Goal: Transaction & Acquisition: Download file/media

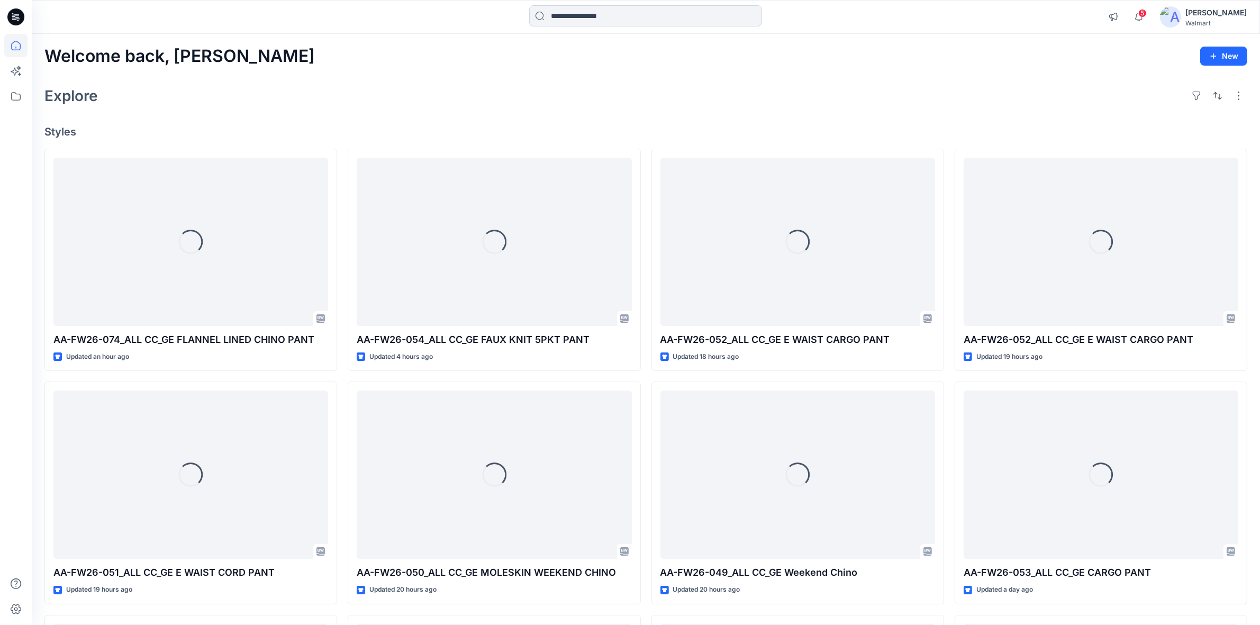
click at [635, 25] on input at bounding box center [645, 15] width 233 height 21
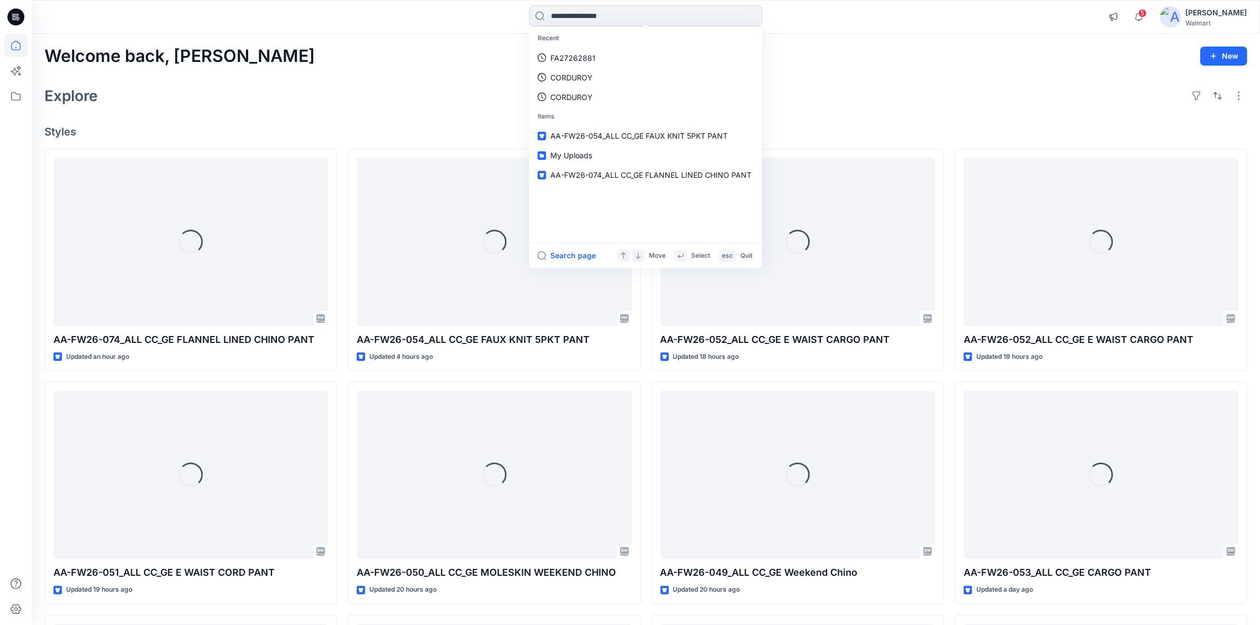
paste input "**********"
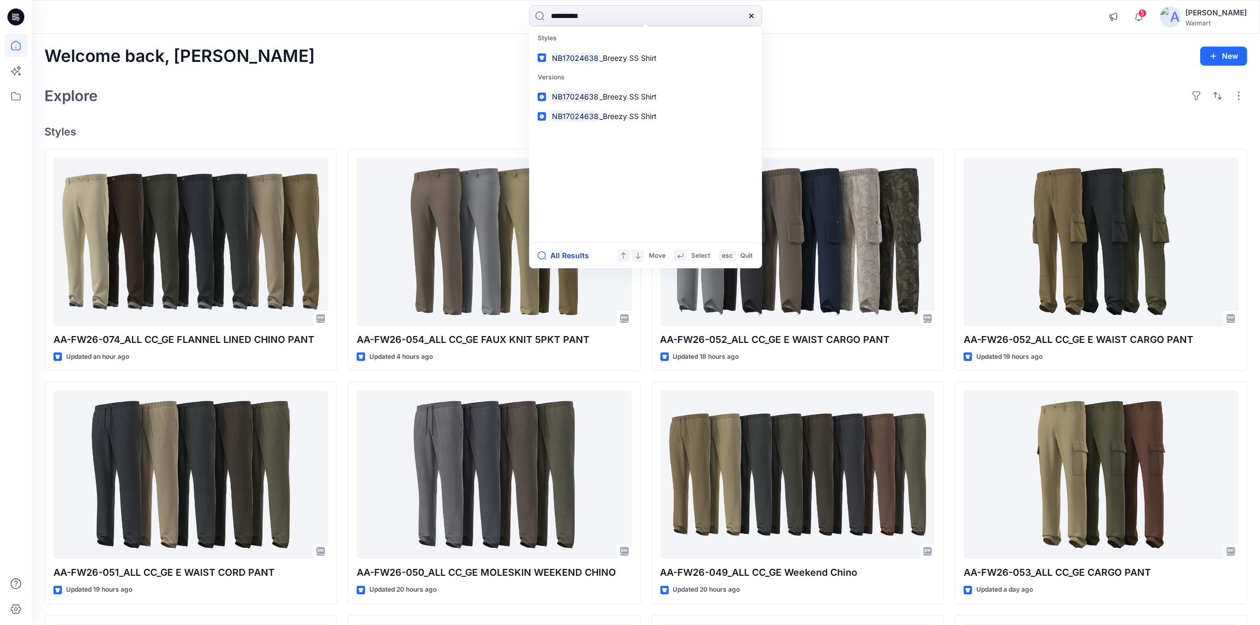
type input "**********"
click at [577, 249] on button "All Results" at bounding box center [566, 255] width 58 height 13
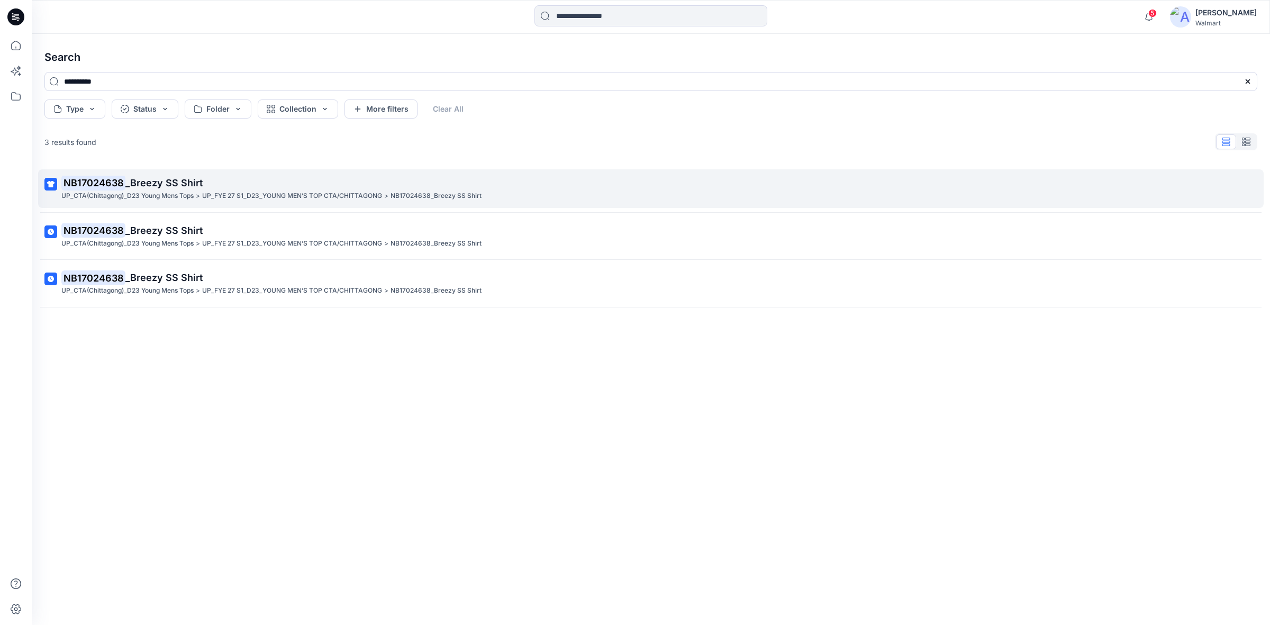
click at [155, 189] on p "NB17024638 _Breezy SS Shirt" at bounding box center [649, 183] width 1177 height 15
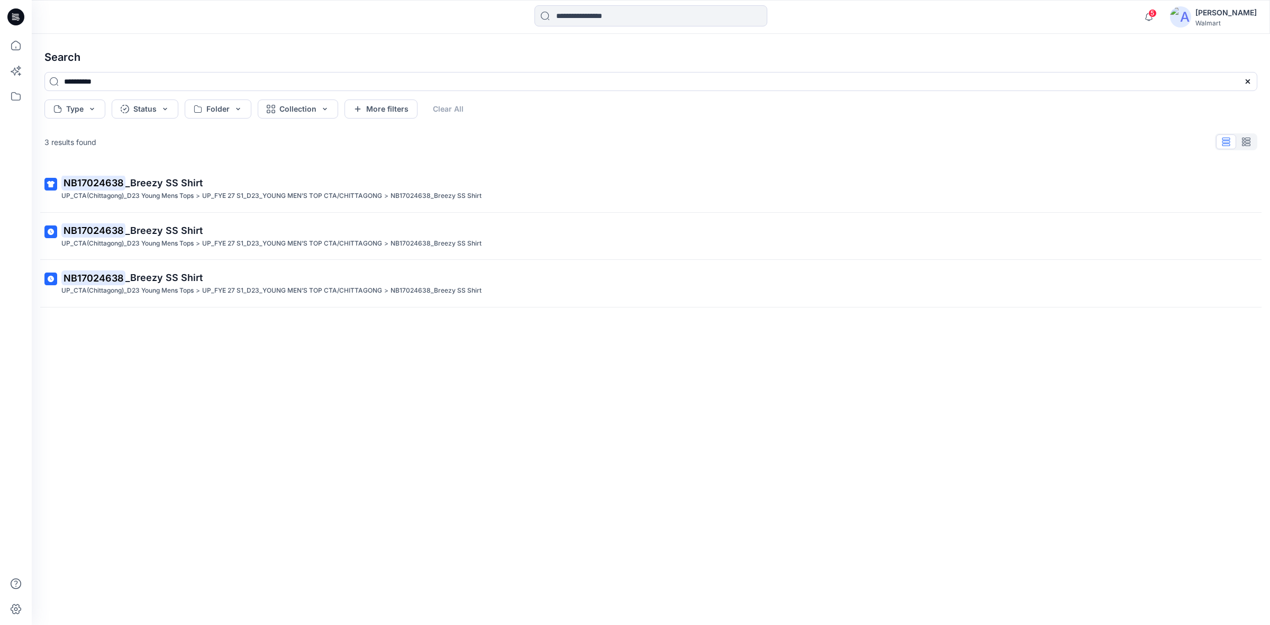
click at [580, 26] on div at bounding box center [650, 16] width 233 height 23
click at [582, 23] on input at bounding box center [650, 15] width 233 height 21
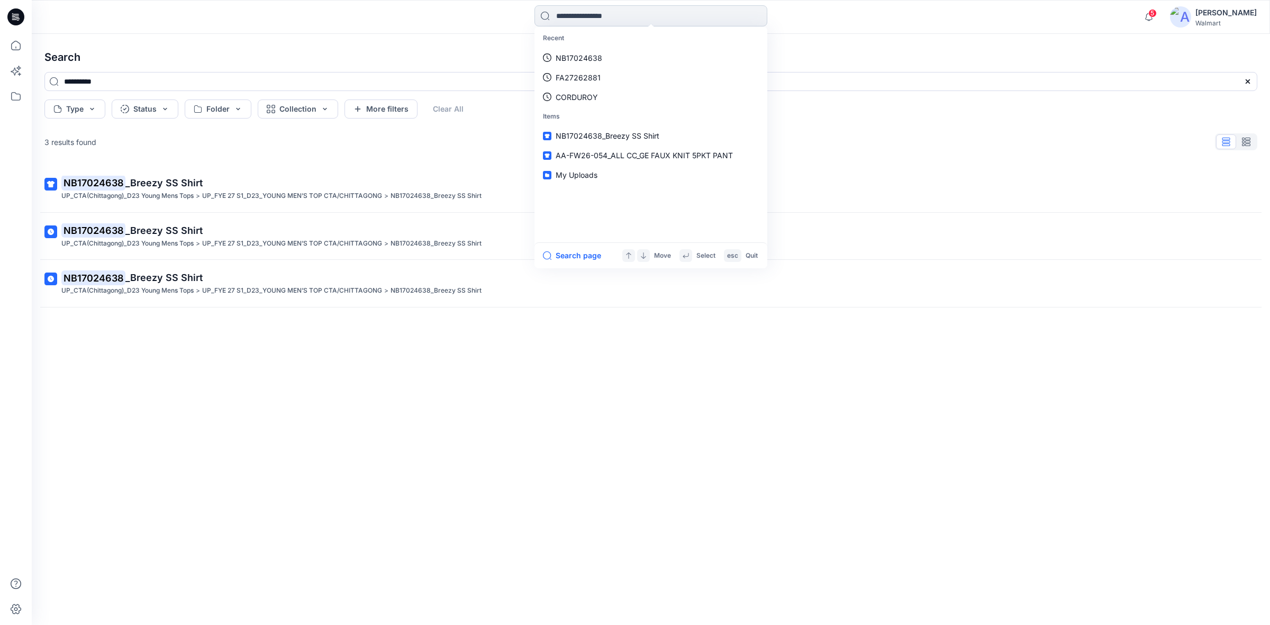
paste input "**********"
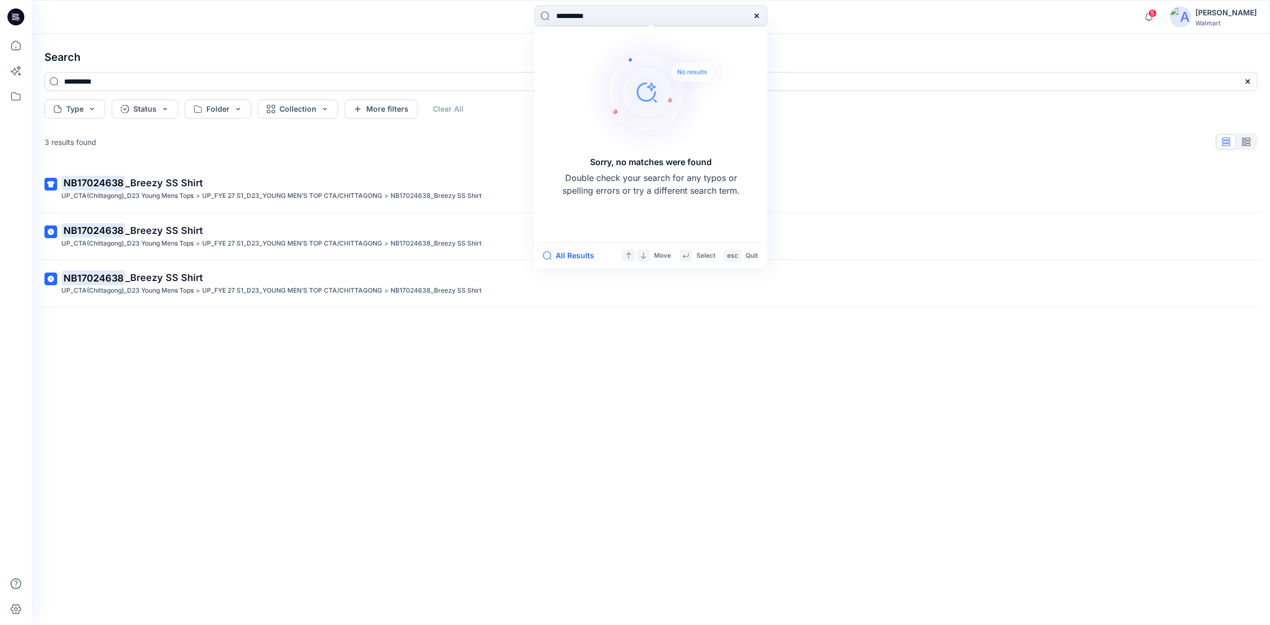
type input "**********"
click at [662, 354] on div "NB17024638 _Breezy SS Shirt UP_CTA(Chittagong)_D23 Young Mens Tops > UP_FYE 27 …" at bounding box center [650, 378] width 1229 height 426
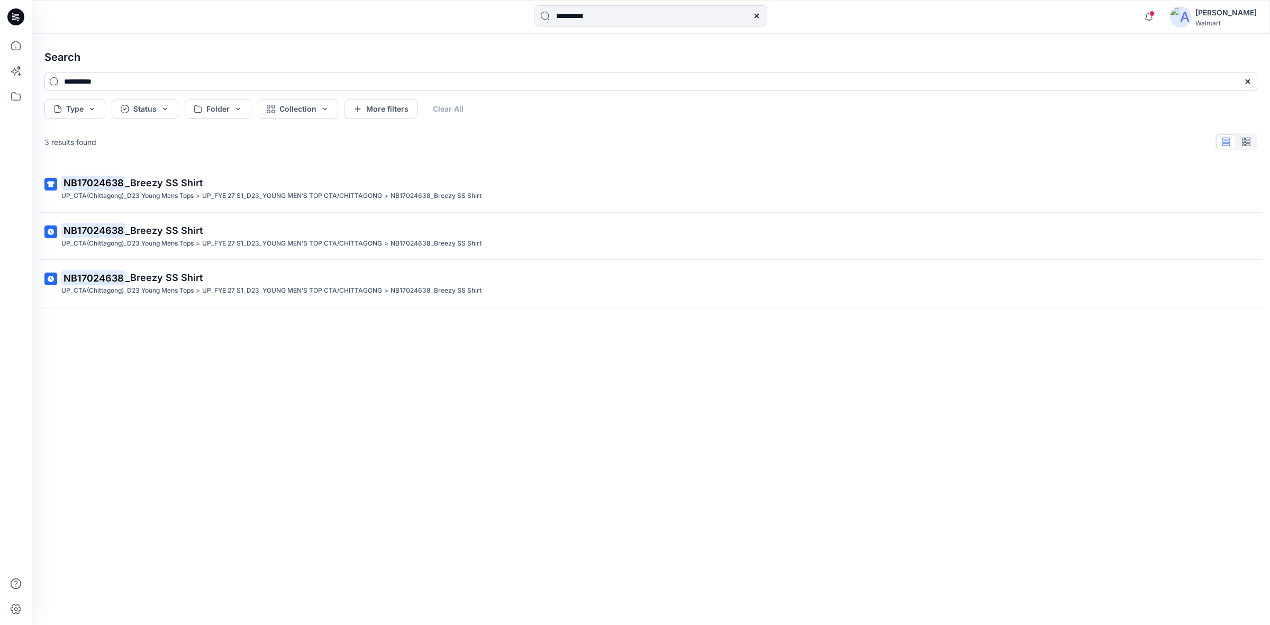
click at [4, 11] on div at bounding box center [16, 17] width 34 height 34
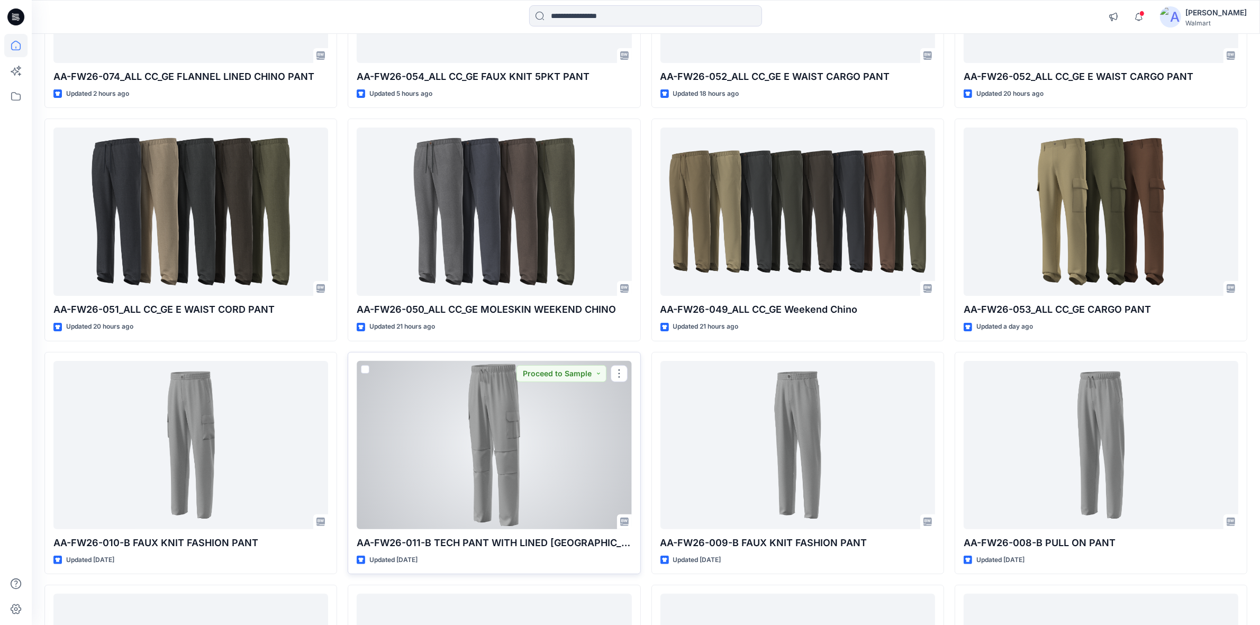
scroll to position [65, 0]
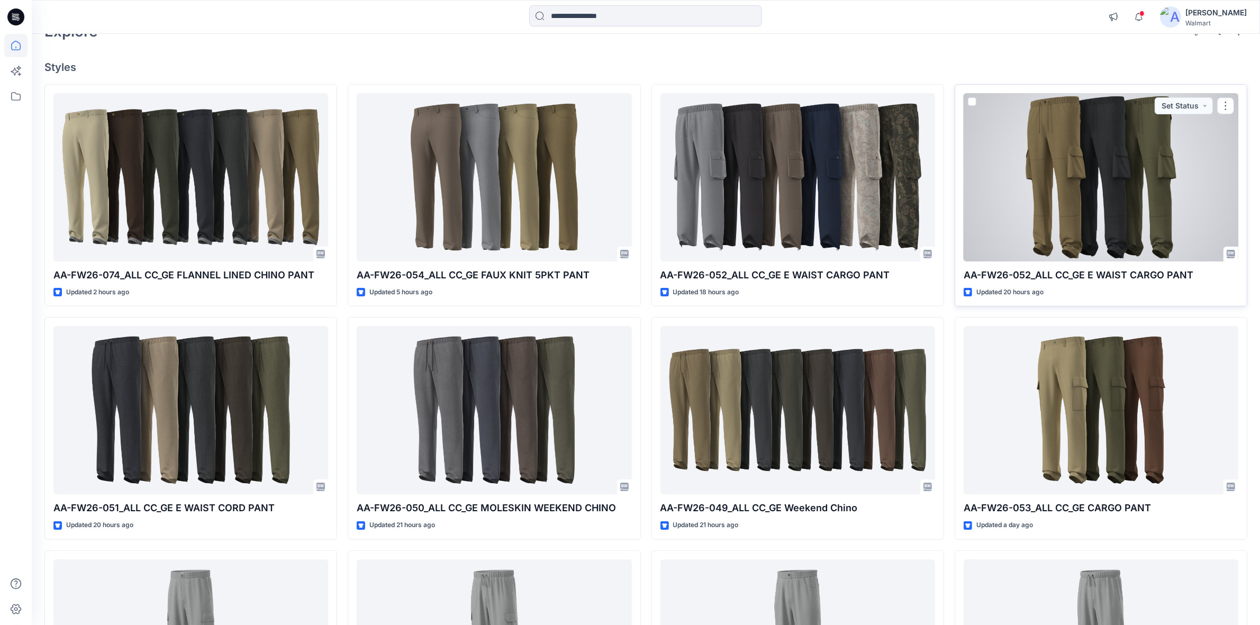
click at [1077, 200] on div at bounding box center [1100, 177] width 275 height 168
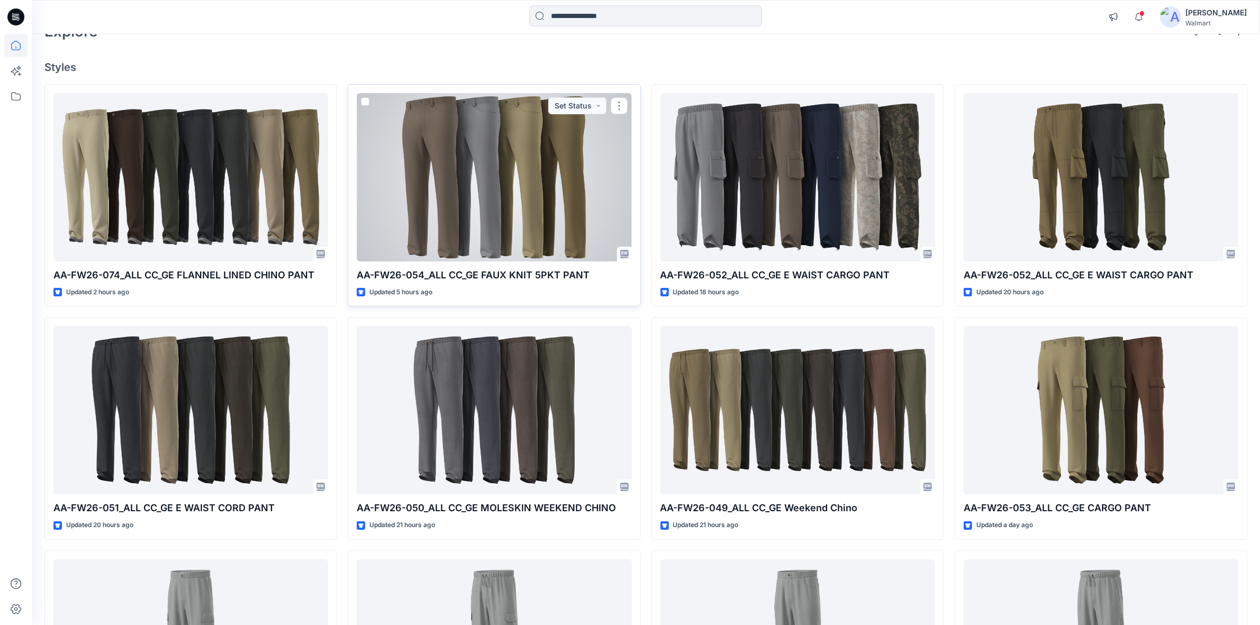
click at [498, 205] on div at bounding box center [494, 177] width 275 height 168
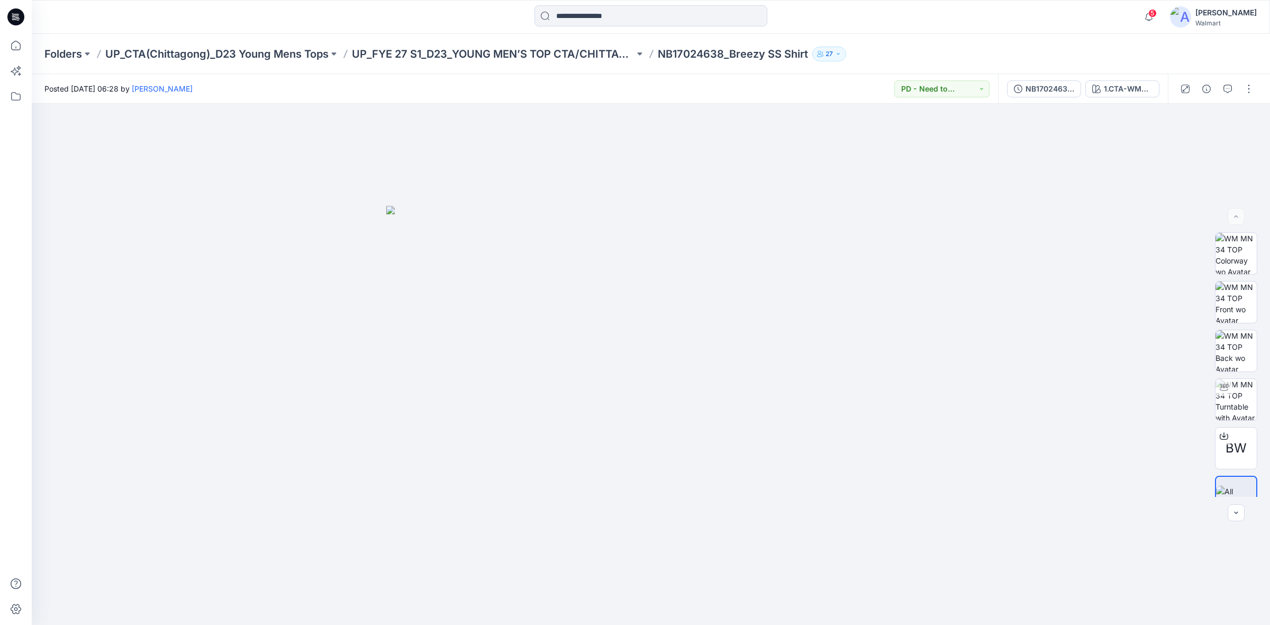
click at [916, 26] on div at bounding box center [650, 16] width 619 height 23
click at [1151, 13] on icon "button" at bounding box center [1148, 16] width 20 height 21
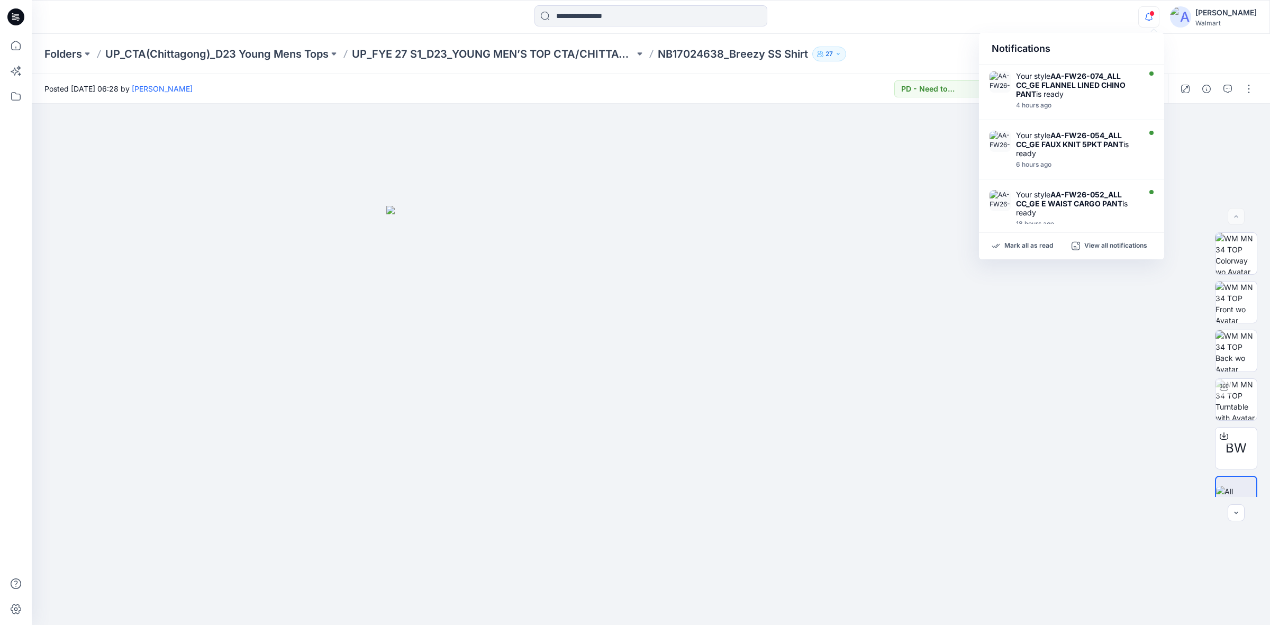
click at [964, 17] on div "Notifications Your style AA-FW26-074_ALL CC_GE FLANNEL LINED CHINO PANT is read…" at bounding box center [650, 16] width 1237 height 23
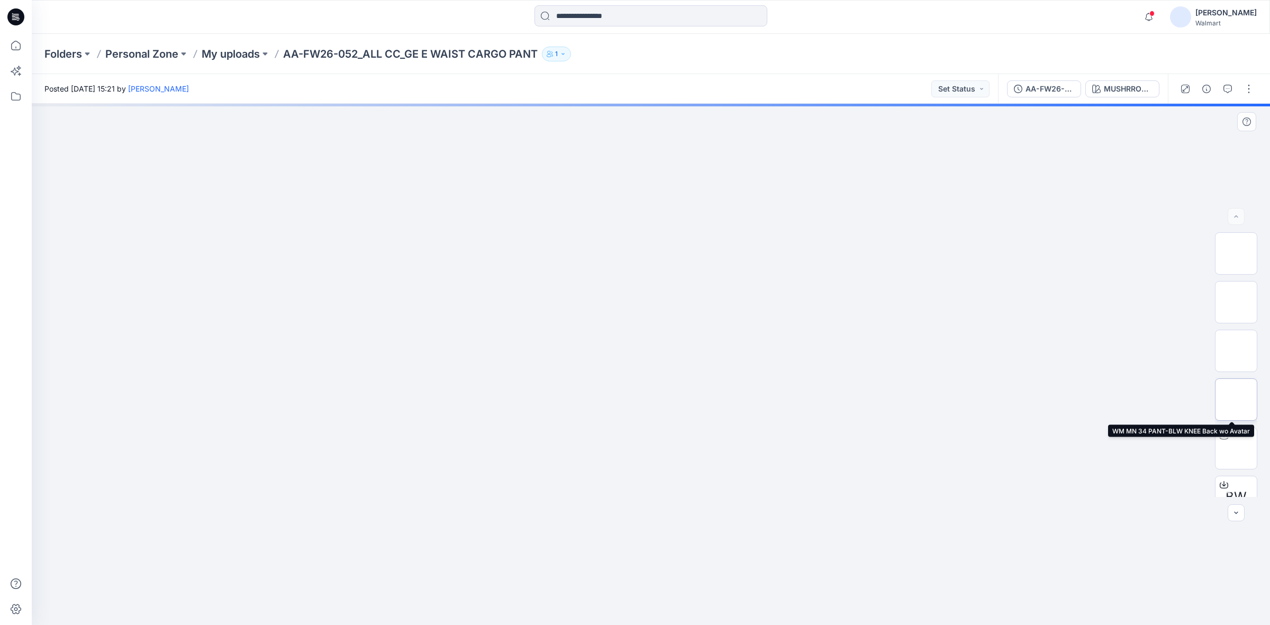
scroll to position [69, 0]
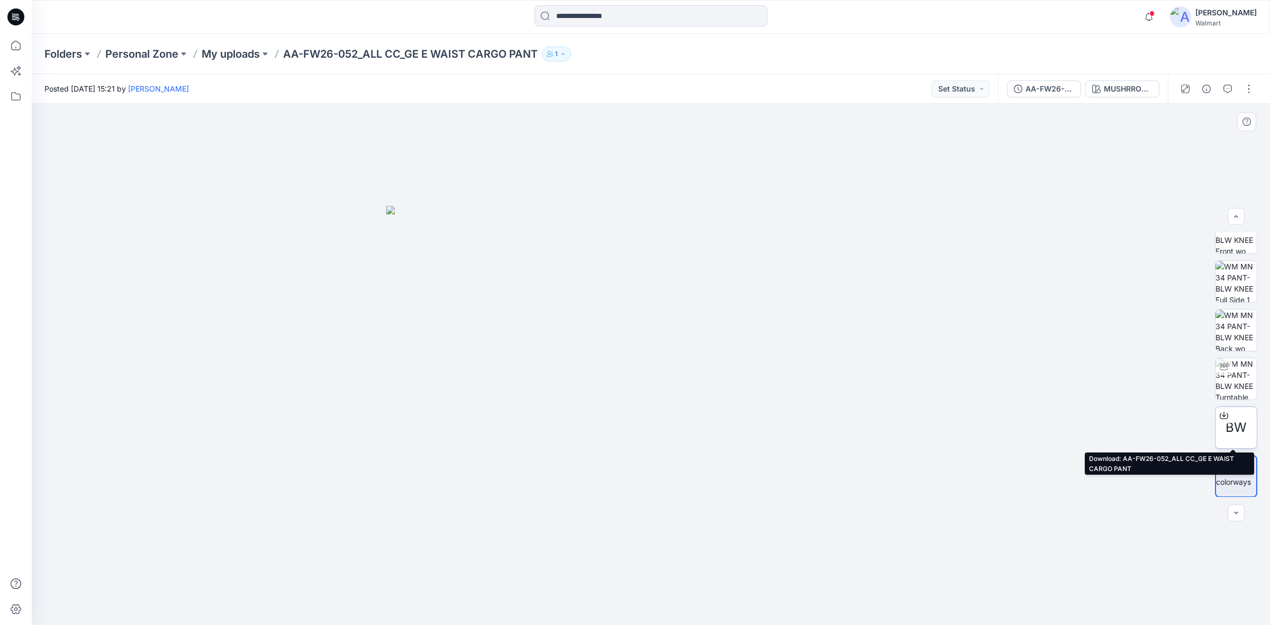
click at [1228, 426] on span "BW" at bounding box center [1235, 427] width 21 height 19
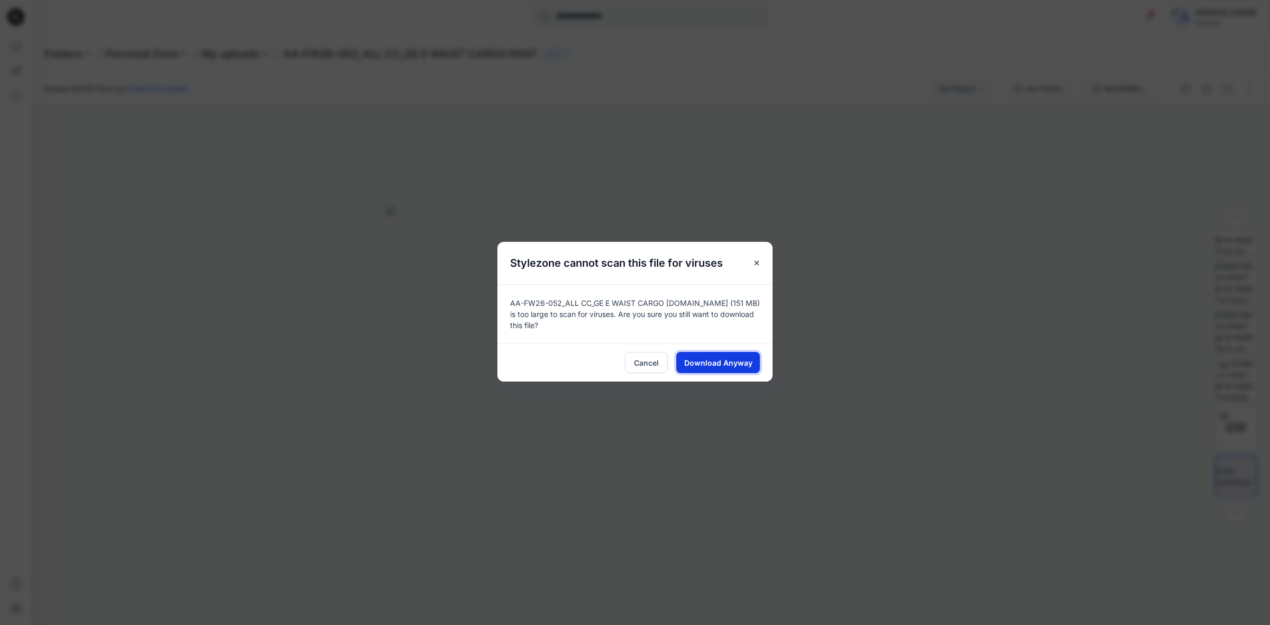
click at [718, 357] on span "Download Anyway" at bounding box center [718, 362] width 68 height 11
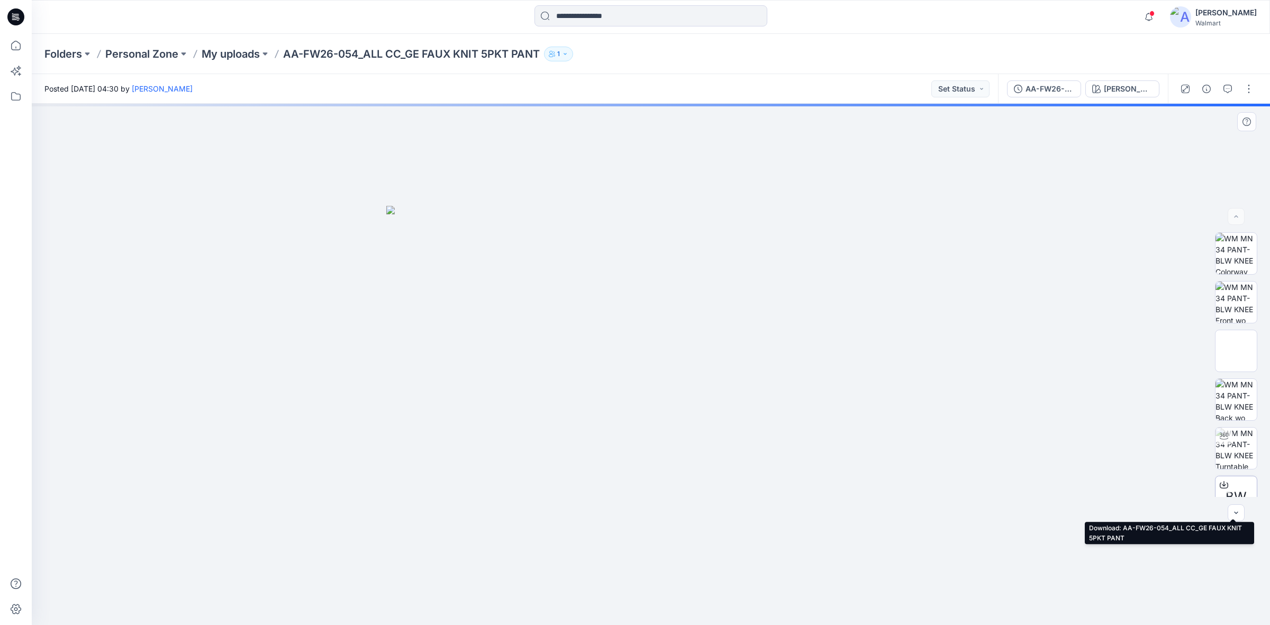
click at [1223, 487] on icon at bounding box center [1223, 484] width 8 height 8
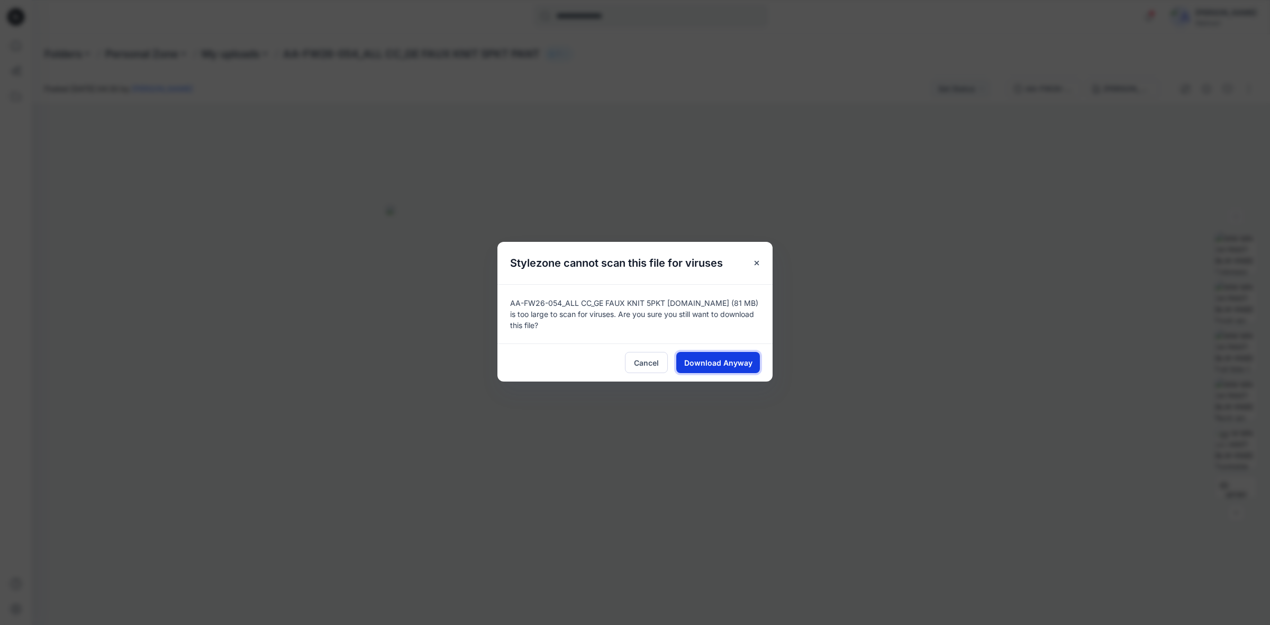
click at [714, 365] on span "Download Anyway" at bounding box center [718, 362] width 68 height 11
